Goal: Complete application form

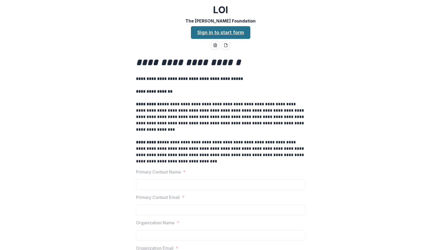
click at [202, 32] on link "Sign in to start form" at bounding box center [220, 32] width 59 height 13
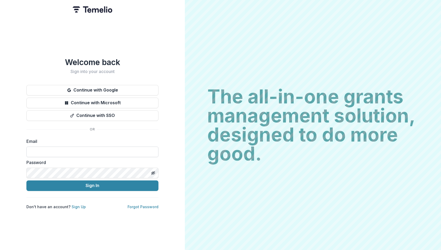
click at [133, 152] on input at bounding box center [92, 151] width 132 height 11
paste input "**********"
type input "**********"
click at [132, 181] on button "Sign In" at bounding box center [92, 185] width 132 height 11
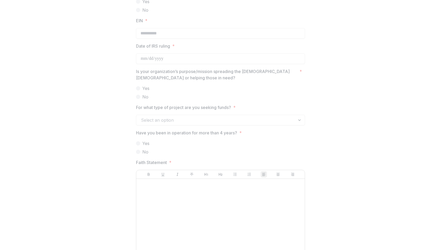
scroll to position [614, 0]
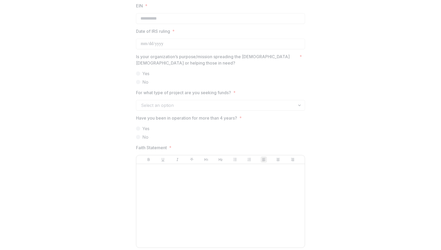
click at [139, 73] on label "Yes" at bounding box center [220, 73] width 169 height 6
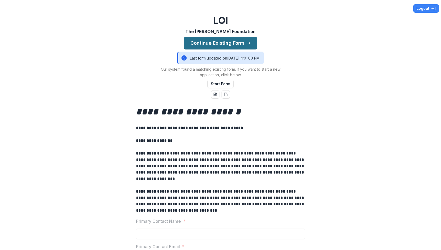
scroll to position [0, 0]
click at [211, 44] on button "Continue Existing Form" at bounding box center [220, 43] width 73 height 13
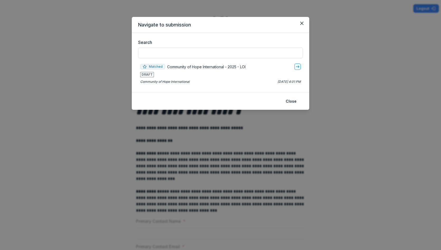
click at [148, 78] on div "Matched Community of Hope International - 2025 - LOI DRAFT Community of Hope In…" at bounding box center [220, 73] width 165 height 25
click at [148, 76] on span "DRAFT" at bounding box center [147, 74] width 14 height 5
click at [300, 66] on link "go-to" at bounding box center [298, 66] width 6 height 6
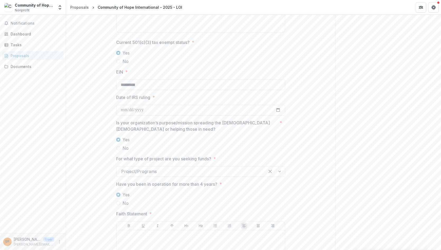
scroll to position [538, 0]
click at [142, 166] on div "Project/Programs" at bounding box center [190, 170] width 148 height 8
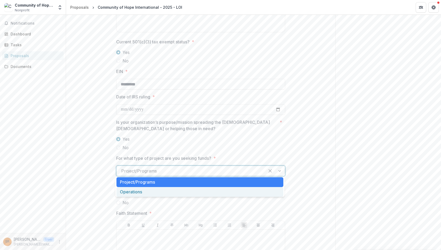
click at [135, 192] on div "Operations" at bounding box center [199, 192] width 167 height 10
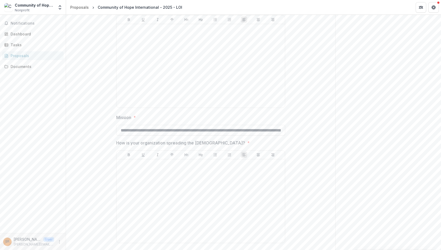
scroll to position [749, 0]
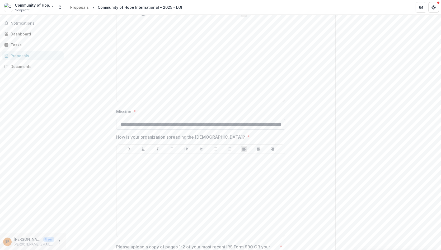
click at [184, 125] on input "**********" at bounding box center [200, 124] width 169 height 11
